Goal: Information Seeking & Learning: Learn about a topic

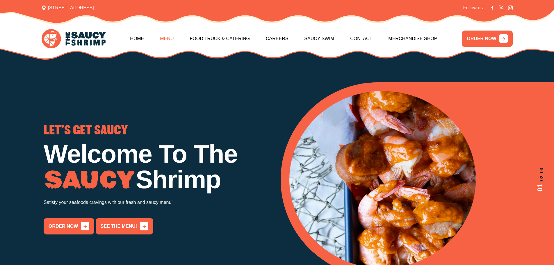
click at [161, 34] on link "Menu" at bounding box center [167, 38] width 14 height 25
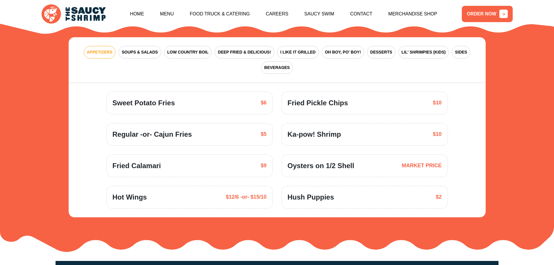
scroll to position [883, 0]
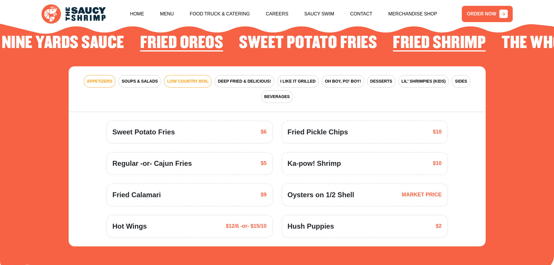
click at [173, 78] on span "LOW COUNTRY BOIL" at bounding box center [187, 81] width 41 height 6
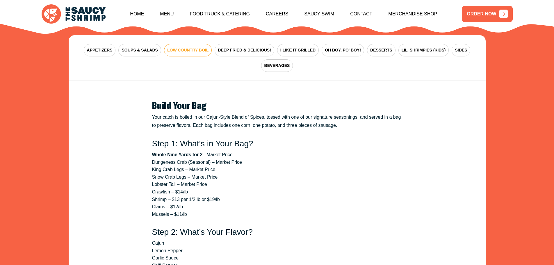
scroll to position [912, 0]
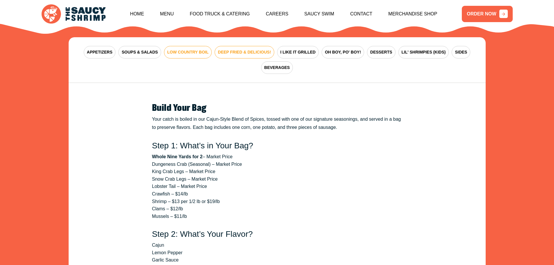
click at [229, 46] on button "DEEP FRIED & DELICIOUS!" at bounding box center [245, 52] width 60 height 13
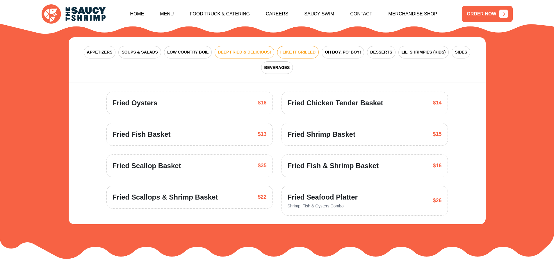
click at [289, 46] on button "I LIKE IT GRILLED" at bounding box center [298, 52] width 42 height 13
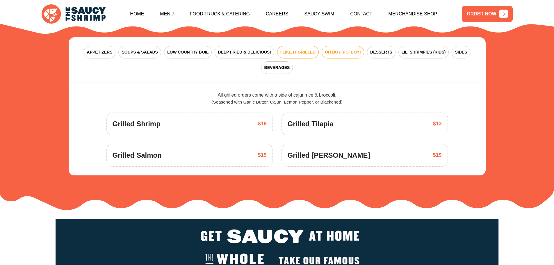
click at [336, 49] on span "OH BOY, PO' BOY!" at bounding box center [343, 52] width 36 height 6
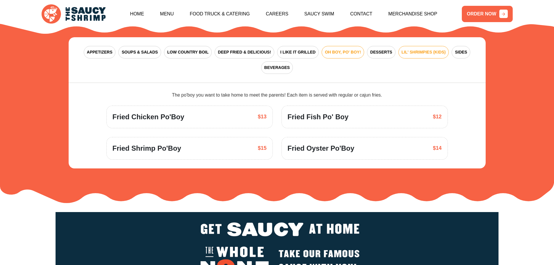
click at [407, 49] on span "LIL' SHRIMPIES (KIDS)" at bounding box center [424, 52] width 44 height 6
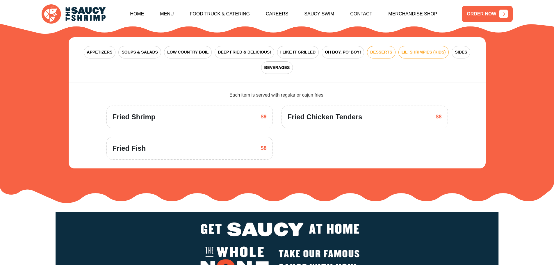
click at [383, 49] on span "DESSERTS" at bounding box center [381, 52] width 22 height 6
